Goal: Connect with others: Connect with others

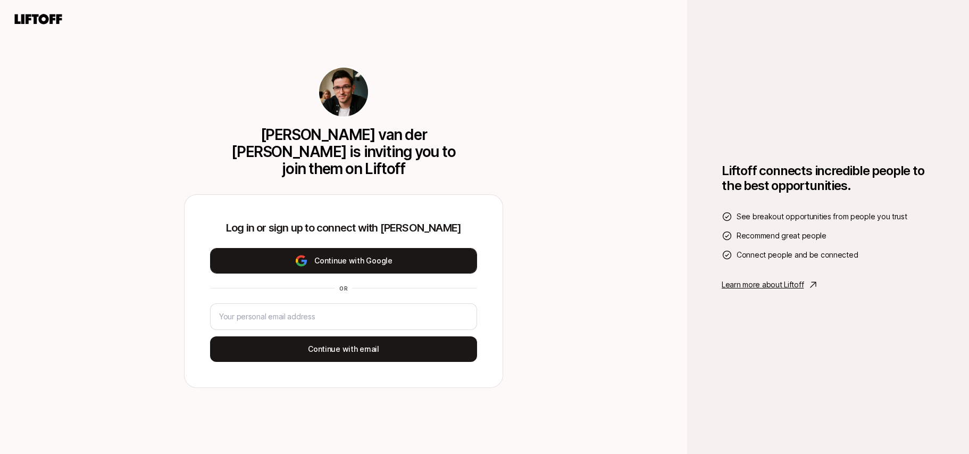
click at [348, 248] on button "Continue with Google" at bounding box center [343, 261] width 267 height 26
click at [354, 257] on button "Continue with Google" at bounding box center [343, 261] width 267 height 26
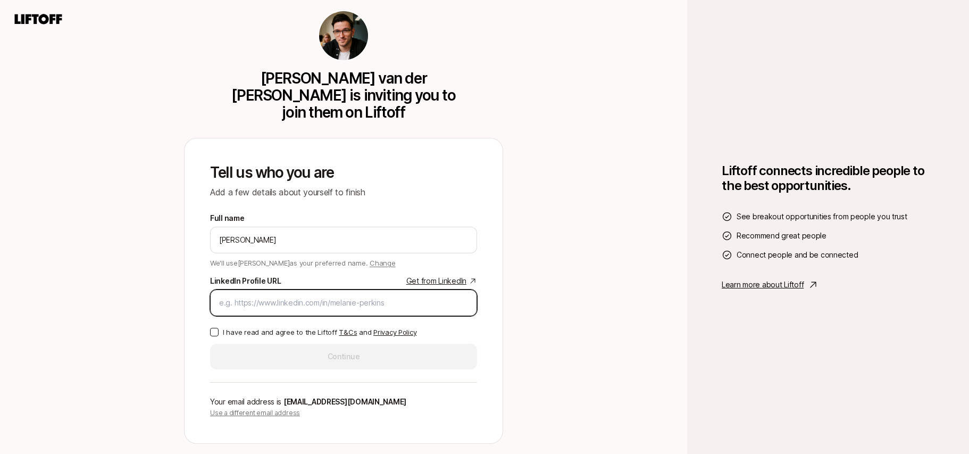
paste input "[URL][DOMAIN_NAME]"
type input "[URL][DOMAIN_NAME]"
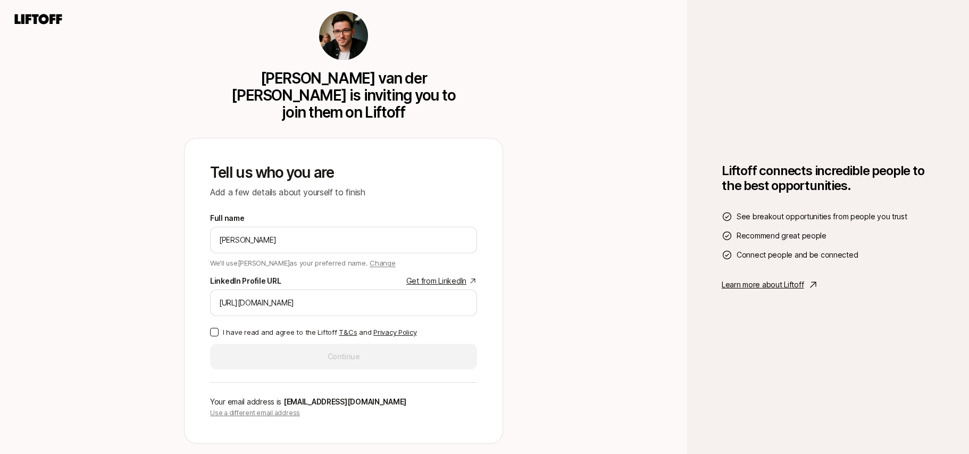
click at [264, 327] on p "I have read and agree to the Liftoff T&Cs and Privacy Policy" at bounding box center [320, 332] width 194 height 11
click at [219, 328] on button "I have read and agree to the Liftoff T&Cs and Privacy Policy" at bounding box center [214, 332] width 9 height 9
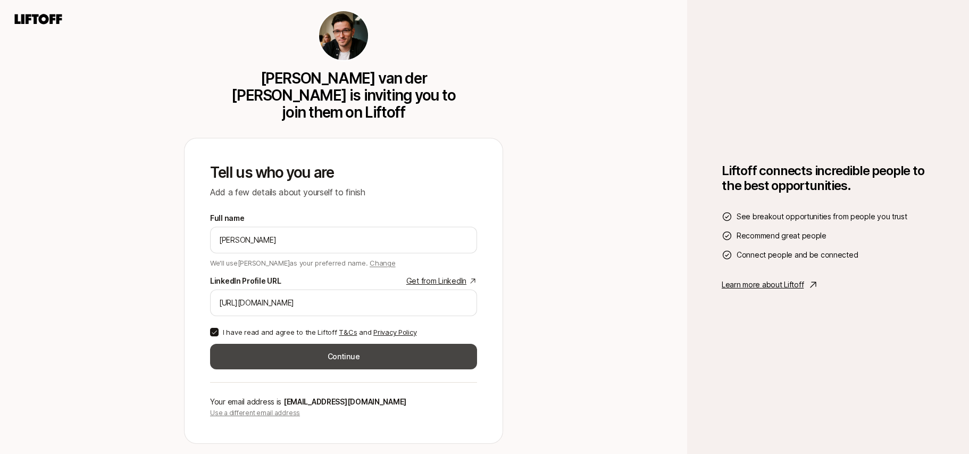
click at [245, 344] on button "Continue" at bounding box center [343, 357] width 267 height 26
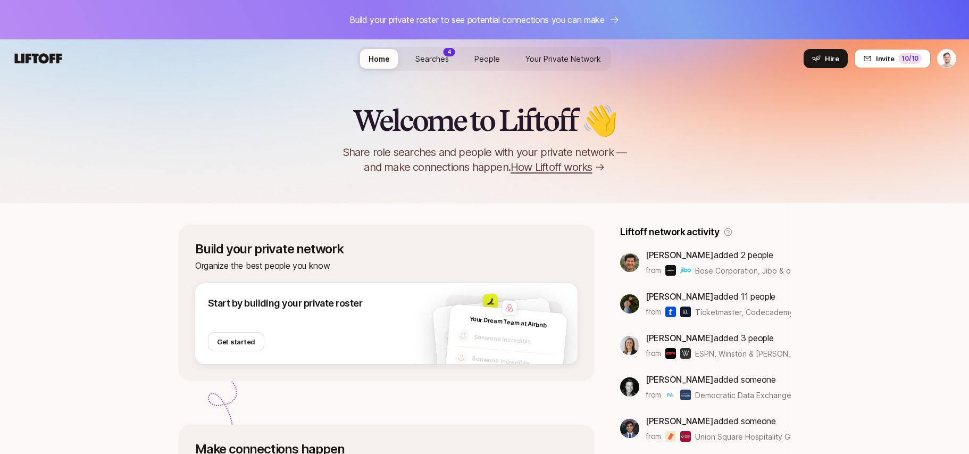
click at [427, 59] on span "Searches" at bounding box center [432, 58] width 34 height 9
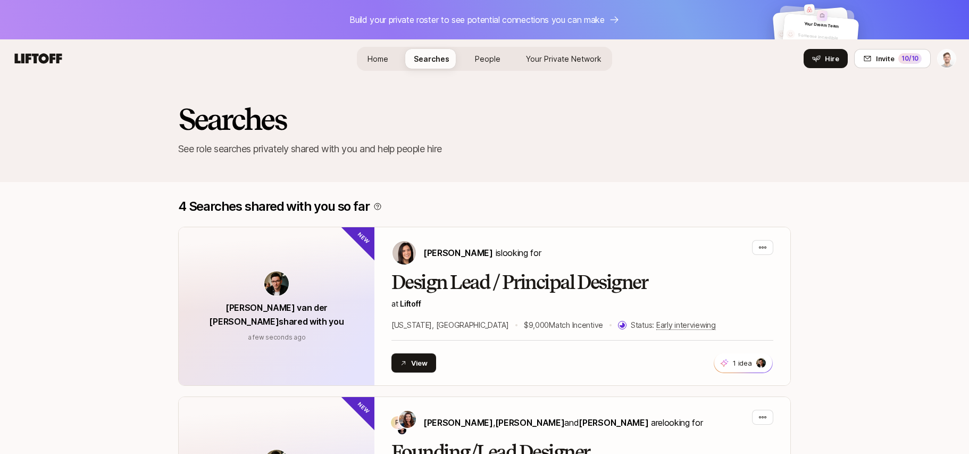
click at [381, 63] on span "Home" at bounding box center [378, 58] width 21 height 11
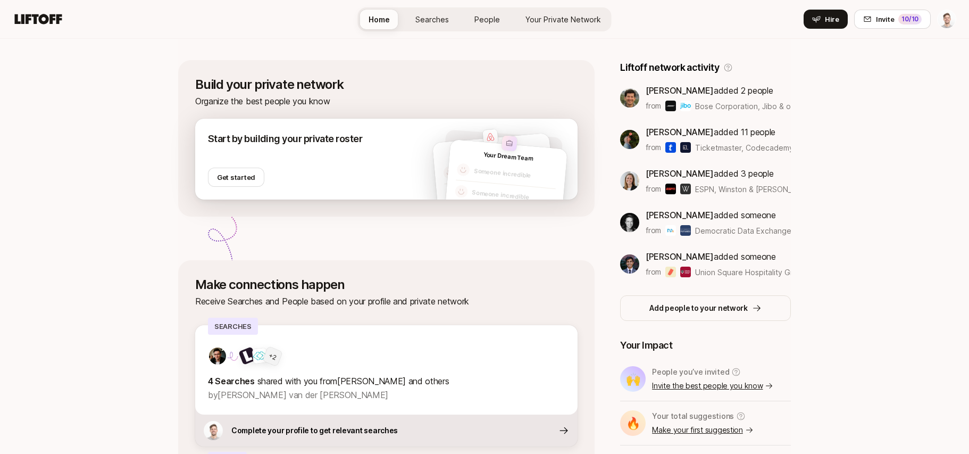
scroll to position [165, 0]
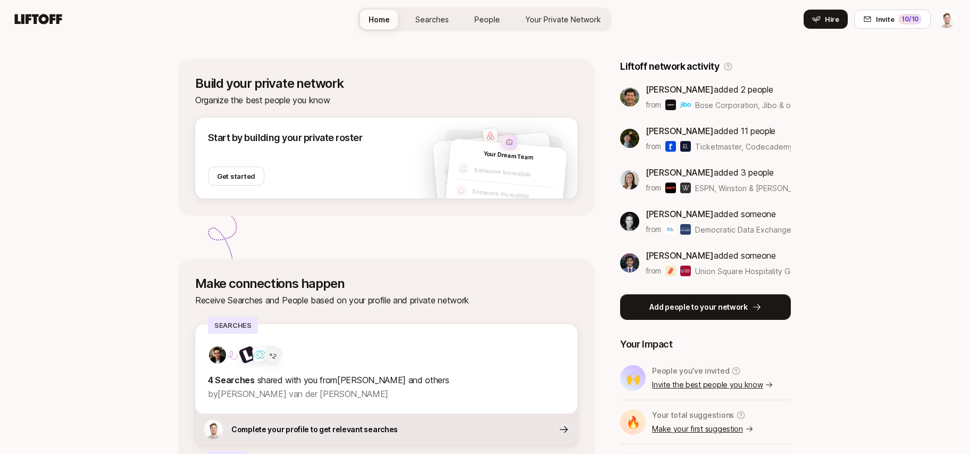
click at [720, 310] on p "Add people to your network" at bounding box center [698, 307] width 98 height 13
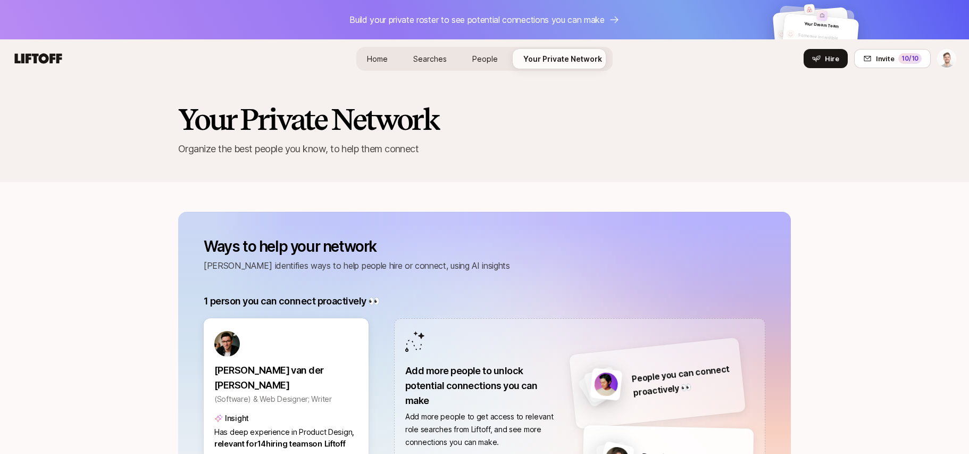
click at [493, 61] on span "People" at bounding box center [485, 58] width 26 height 9
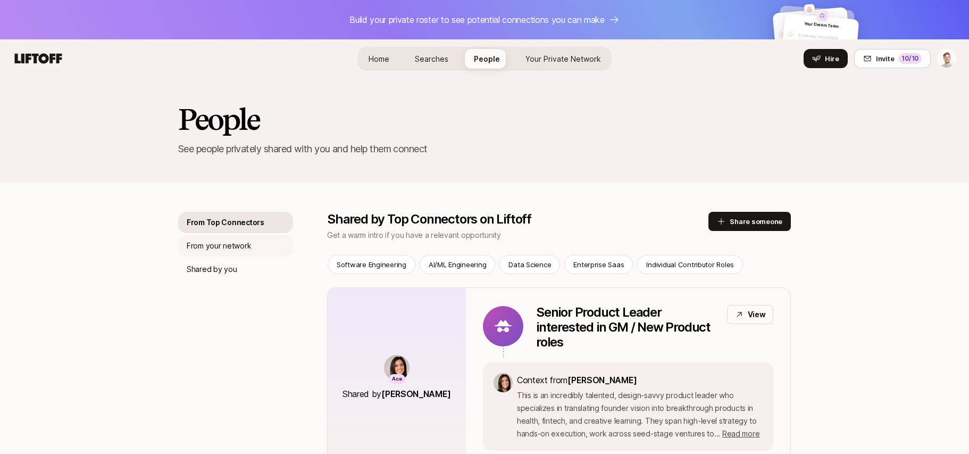
click at [226, 246] on p "From your network" at bounding box center [219, 245] width 64 height 13
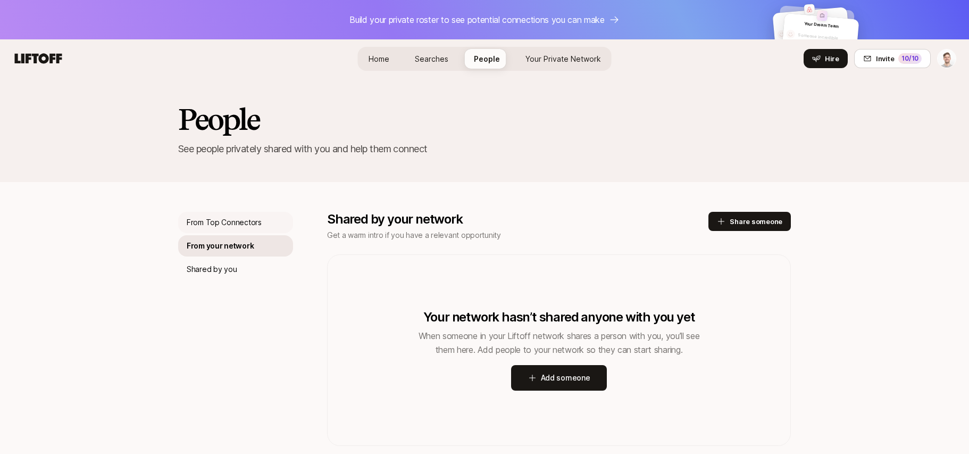
click at [236, 226] on p "From Top Connectors" at bounding box center [224, 222] width 75 height 13
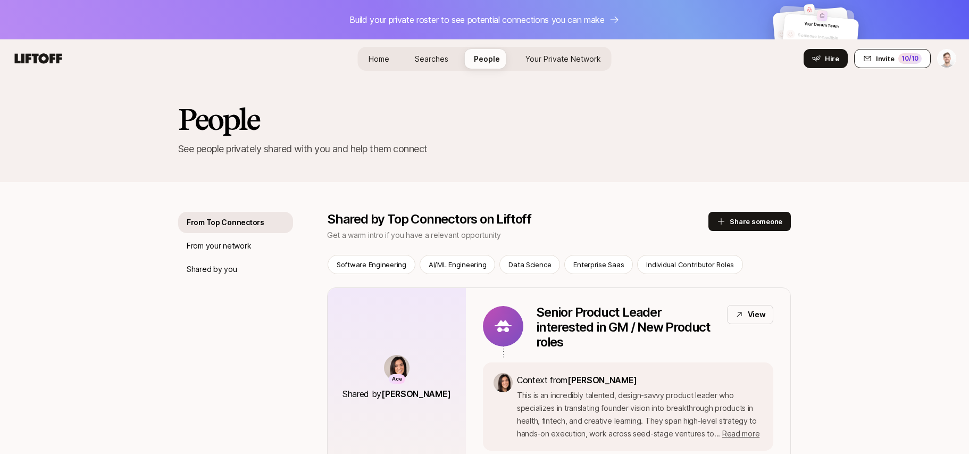
click at [914, 59] on div "10 /10" at bounding box center [909, 58] width 23 height 11
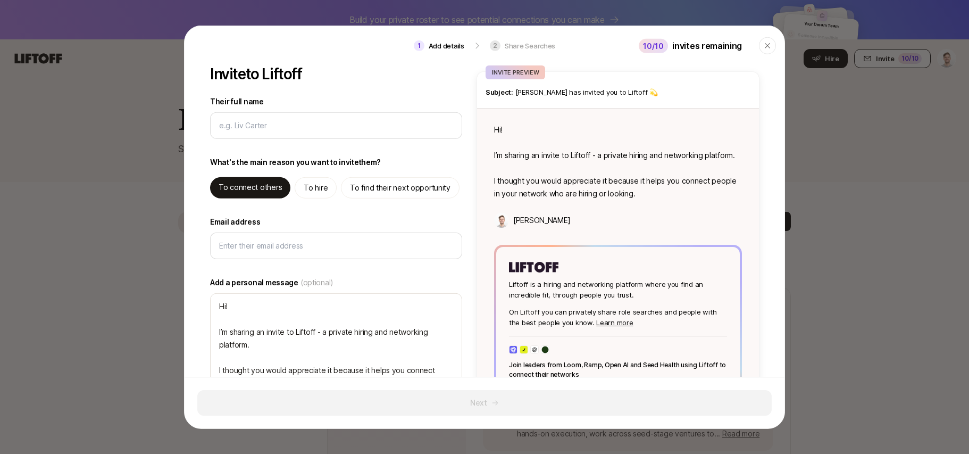
type textarea "x"
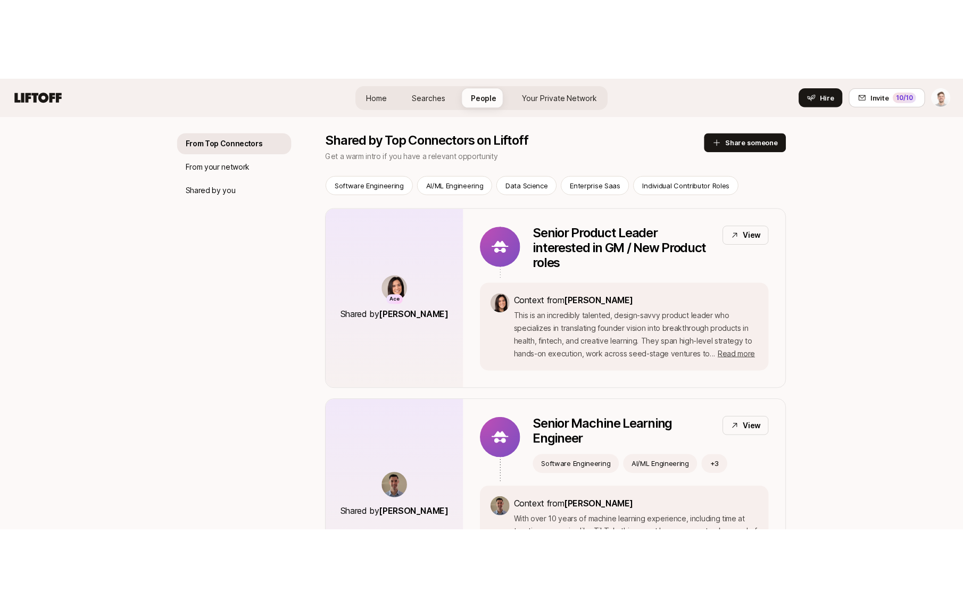
scroll to position [161, 0]
